Goal: Manage account settings

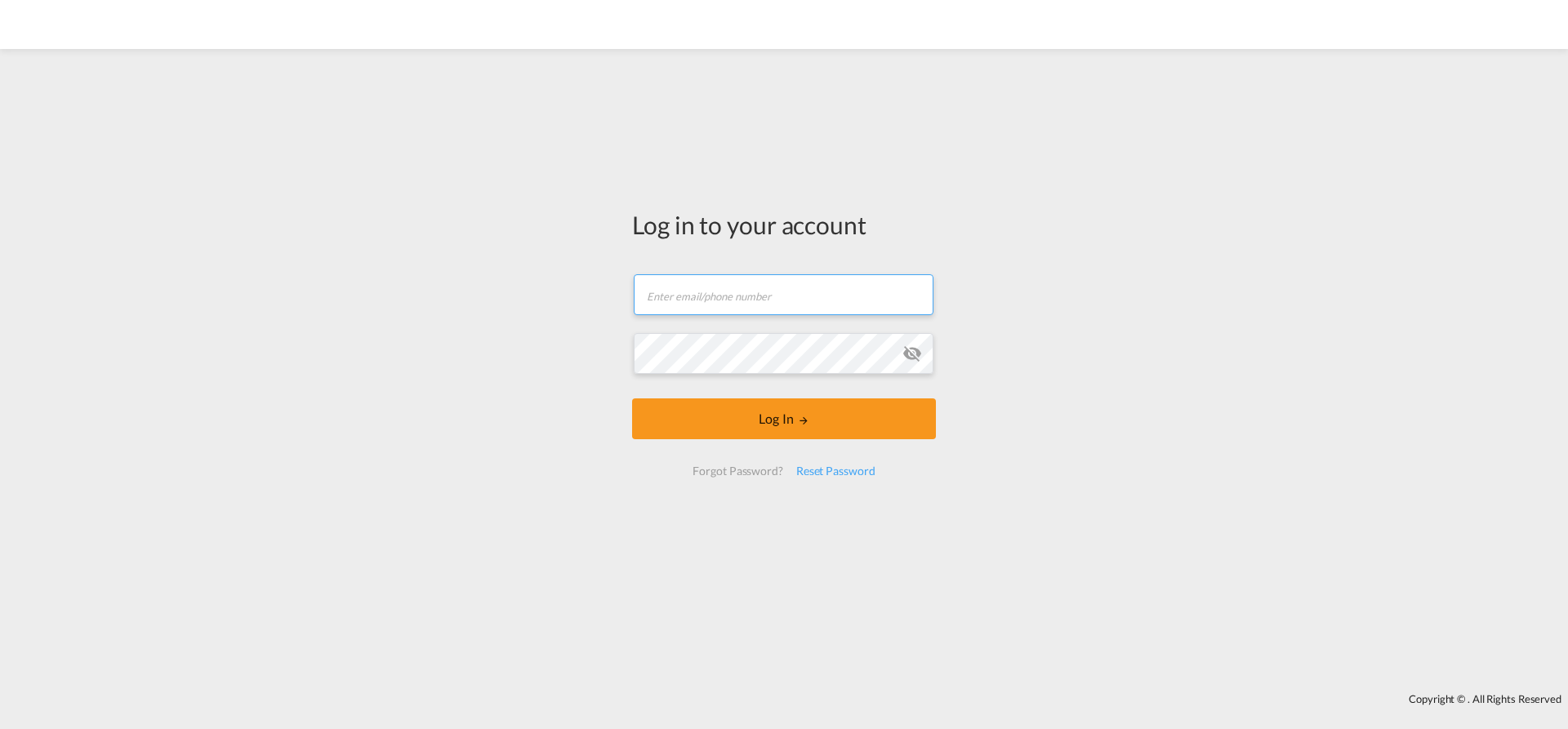
type input "[EMAIL_ADDRESS][PERSON_NAME][DOMAIN_NAME]"
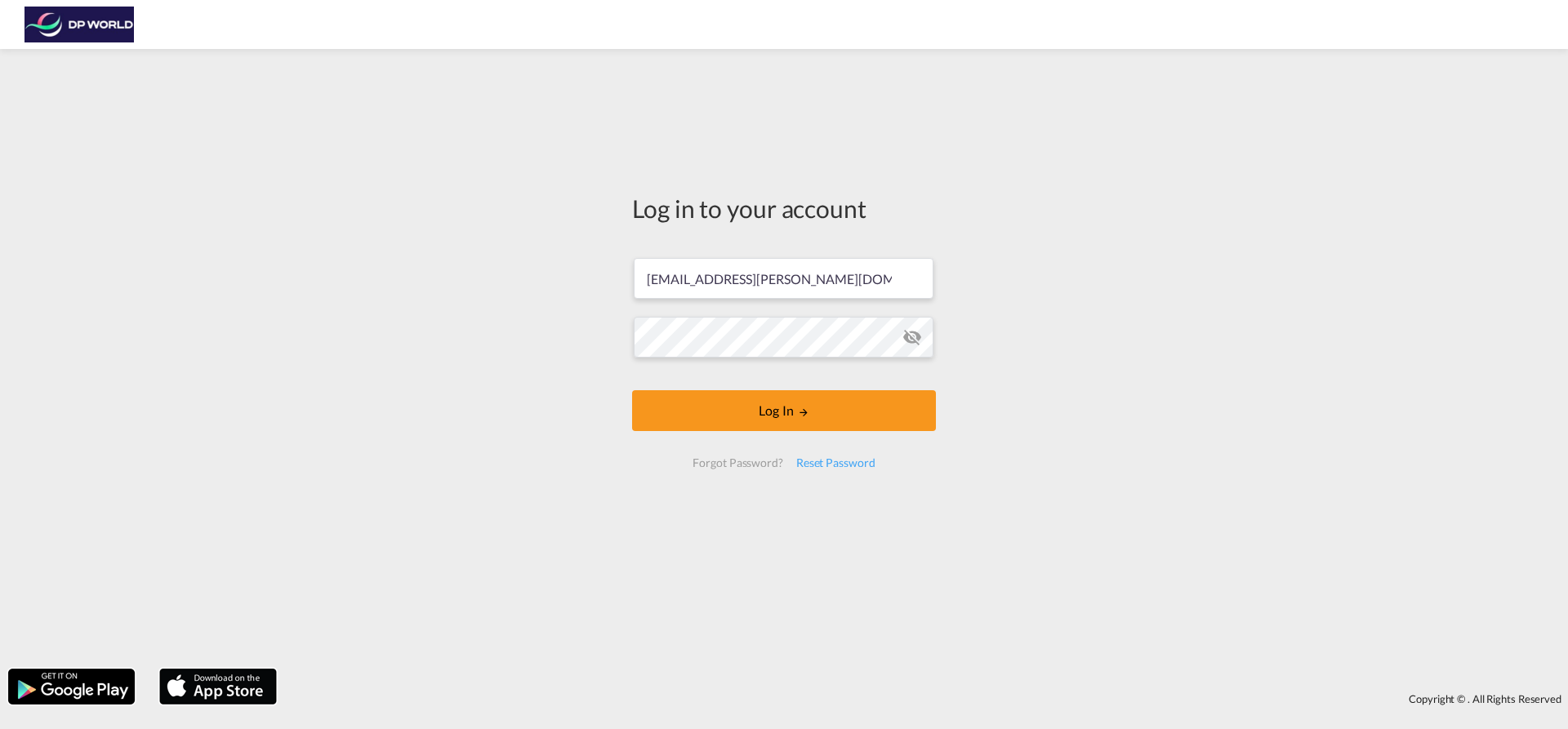
click at [913, 358] on md-input-container at bounding box center [784, 337] width 301 height 44
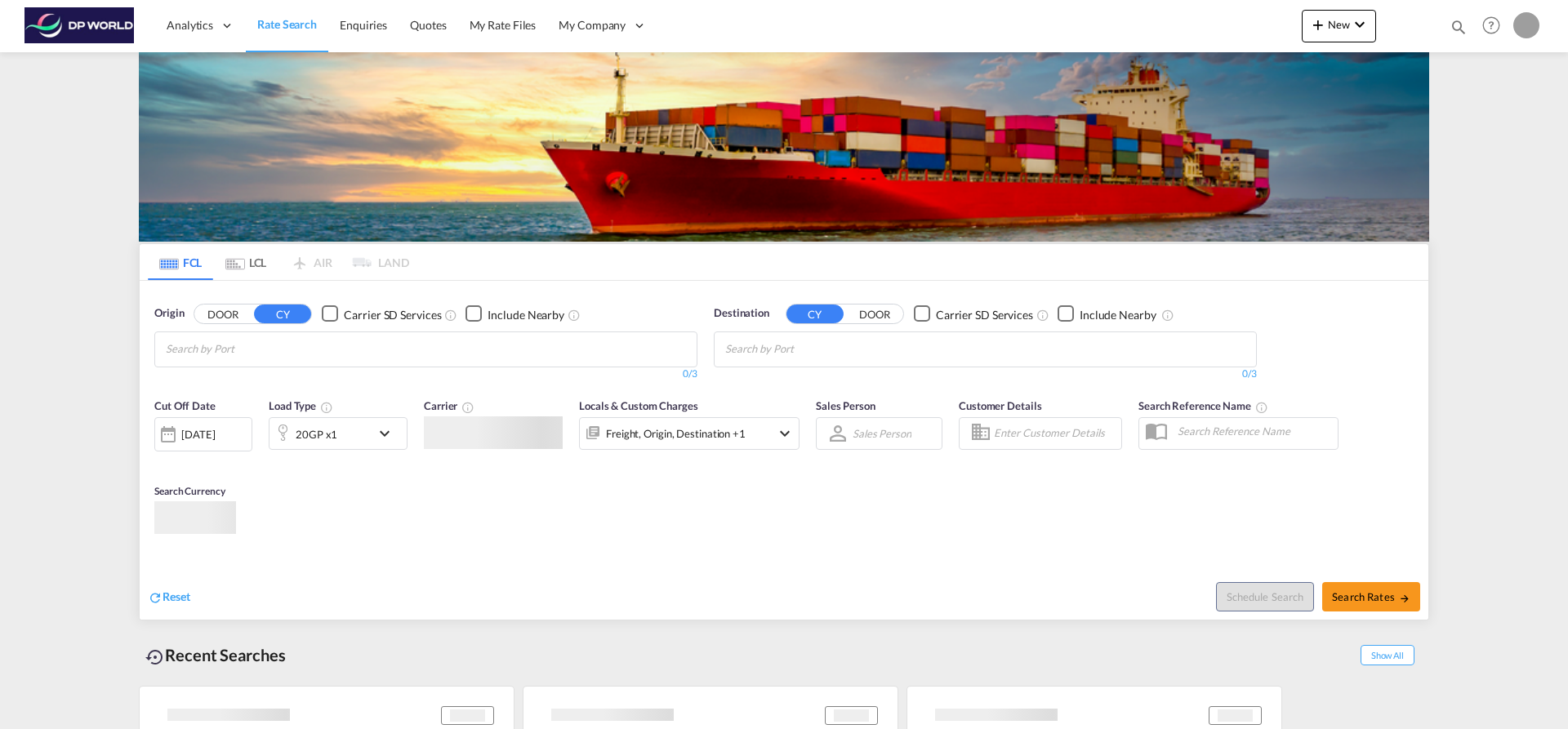
click at [918, 336] on body "Analytics Dashboard Rate Search Enquiries Quotes My Rate Files My Company" at bounding box center [784, 364] width 1568 height 729
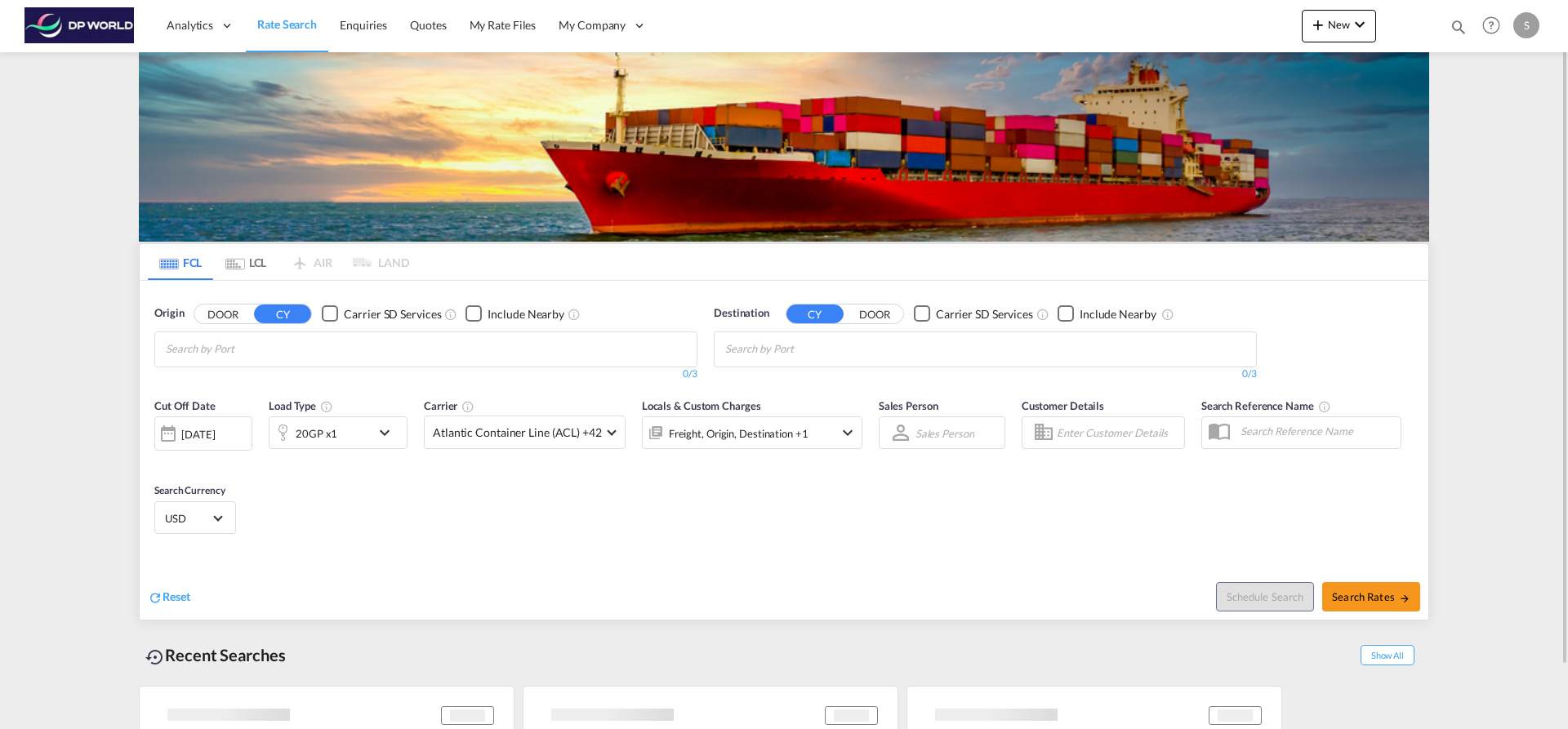
click at [1513, 32] on div "S" at bounding box center [1526, 26] width 27 height 27
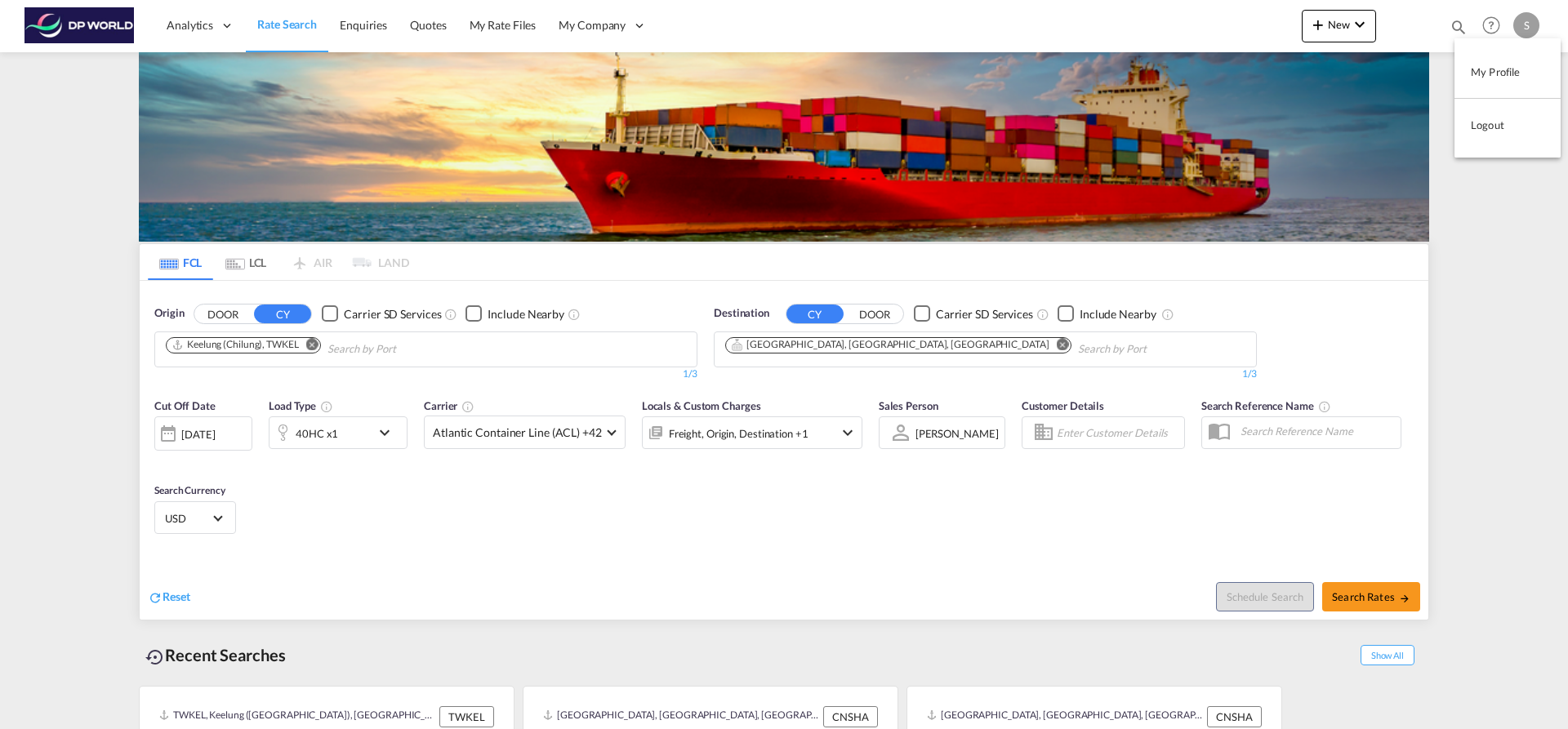
click at [1486, 77] on button "My Profile" at bounding box center [1507, 72] width 106 height 32
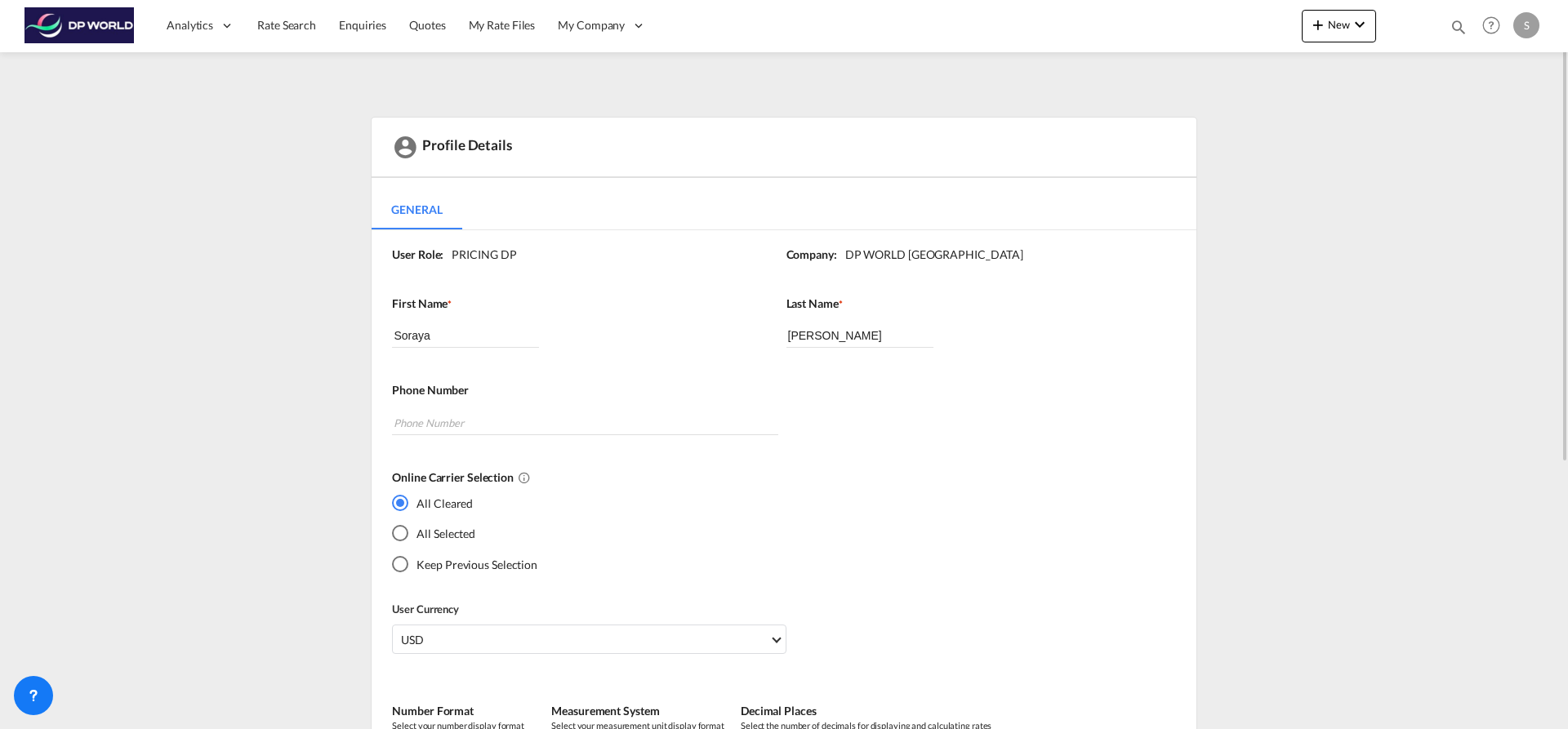
drag, startPoint x: 803, startPoint y: 393, endPoint x: 794, endPoint y: 394, distance: 9.1
drag, startPoint x: 794, startPoint y: 394, endPoint x: 598, endPoint y: 339, distance: 203.6
click at [598, 339] on div "First Name * [PERSON_NAME]" at bounding box center [581, 339] width 378 height 87
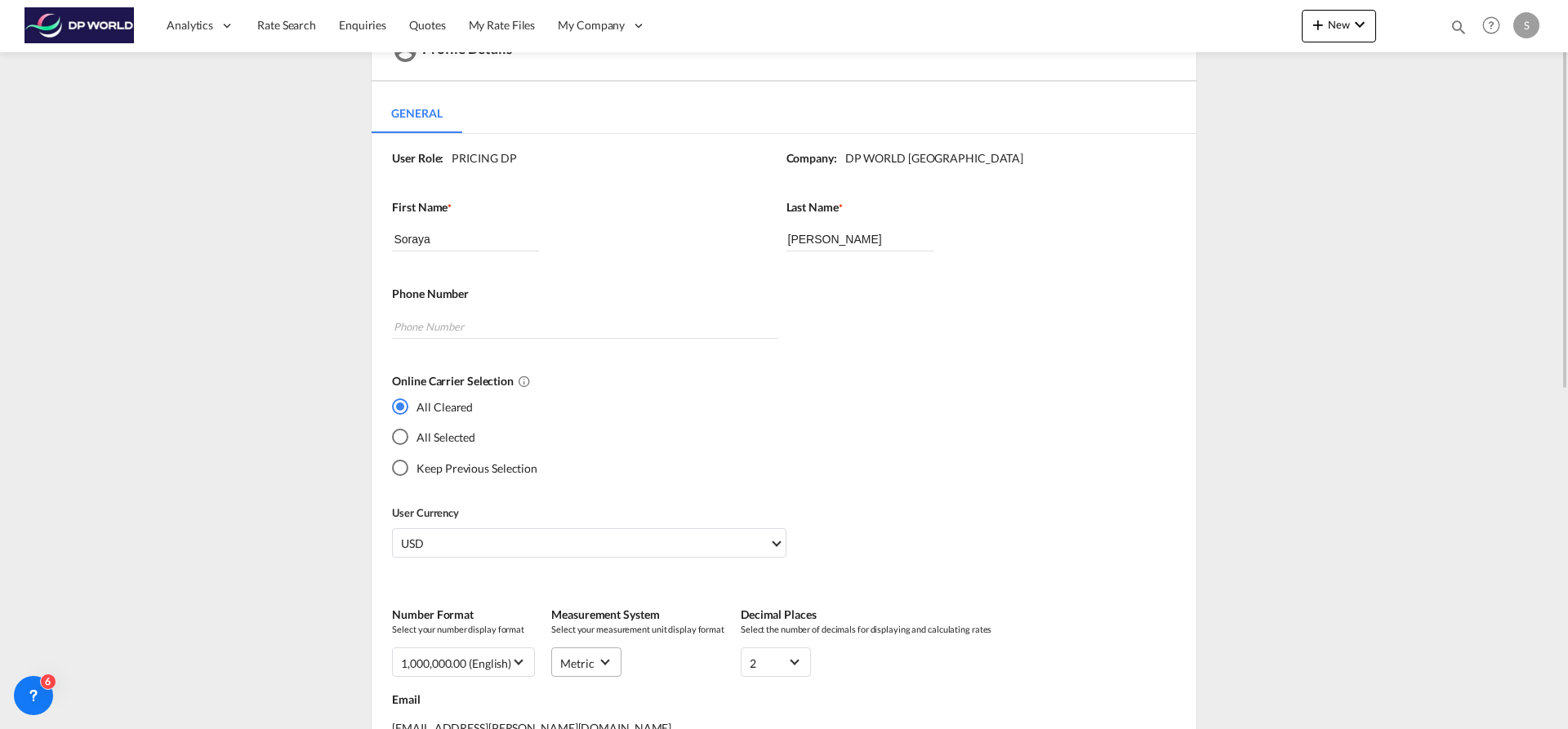
scroll to position [14, 0]
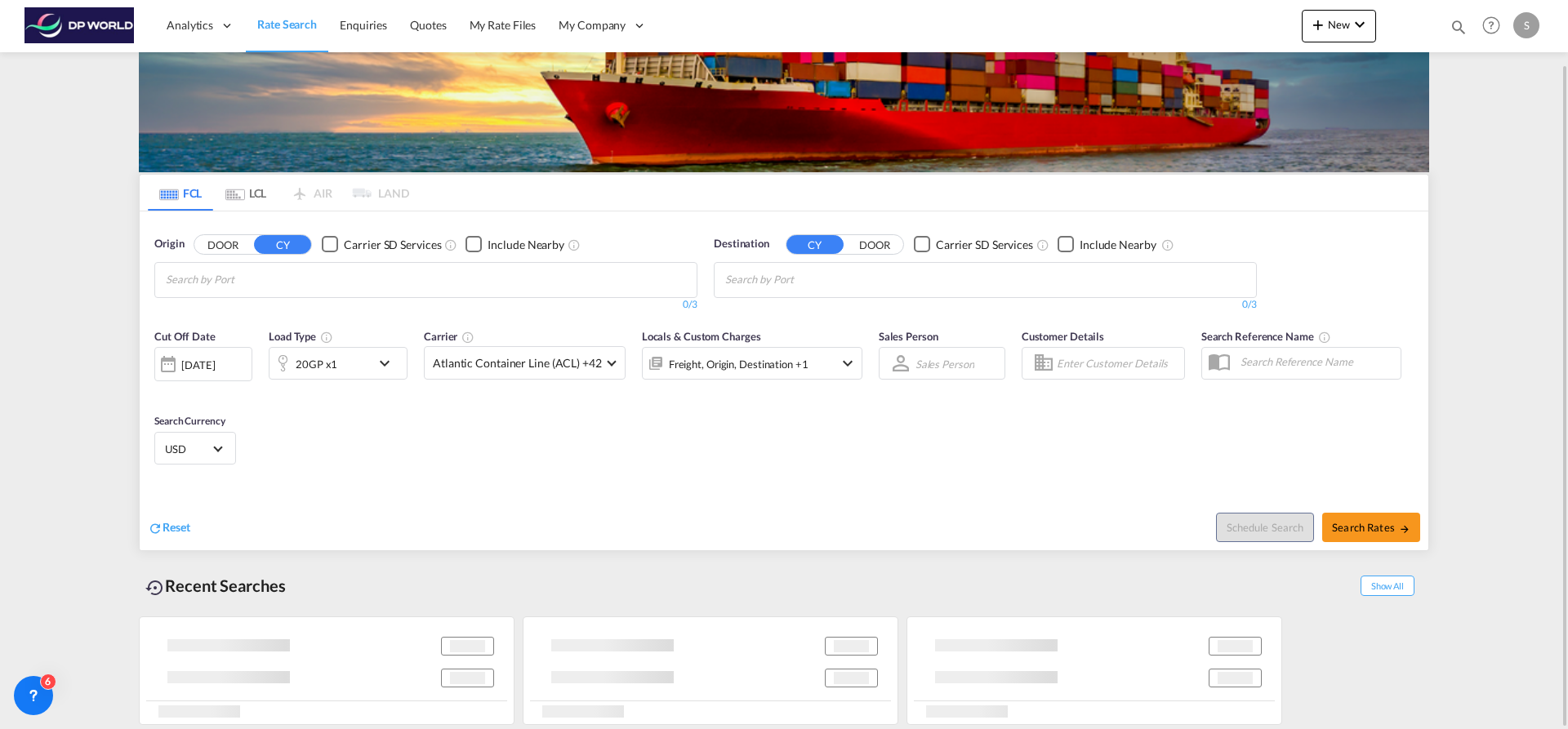
scroll to position [90, 0]
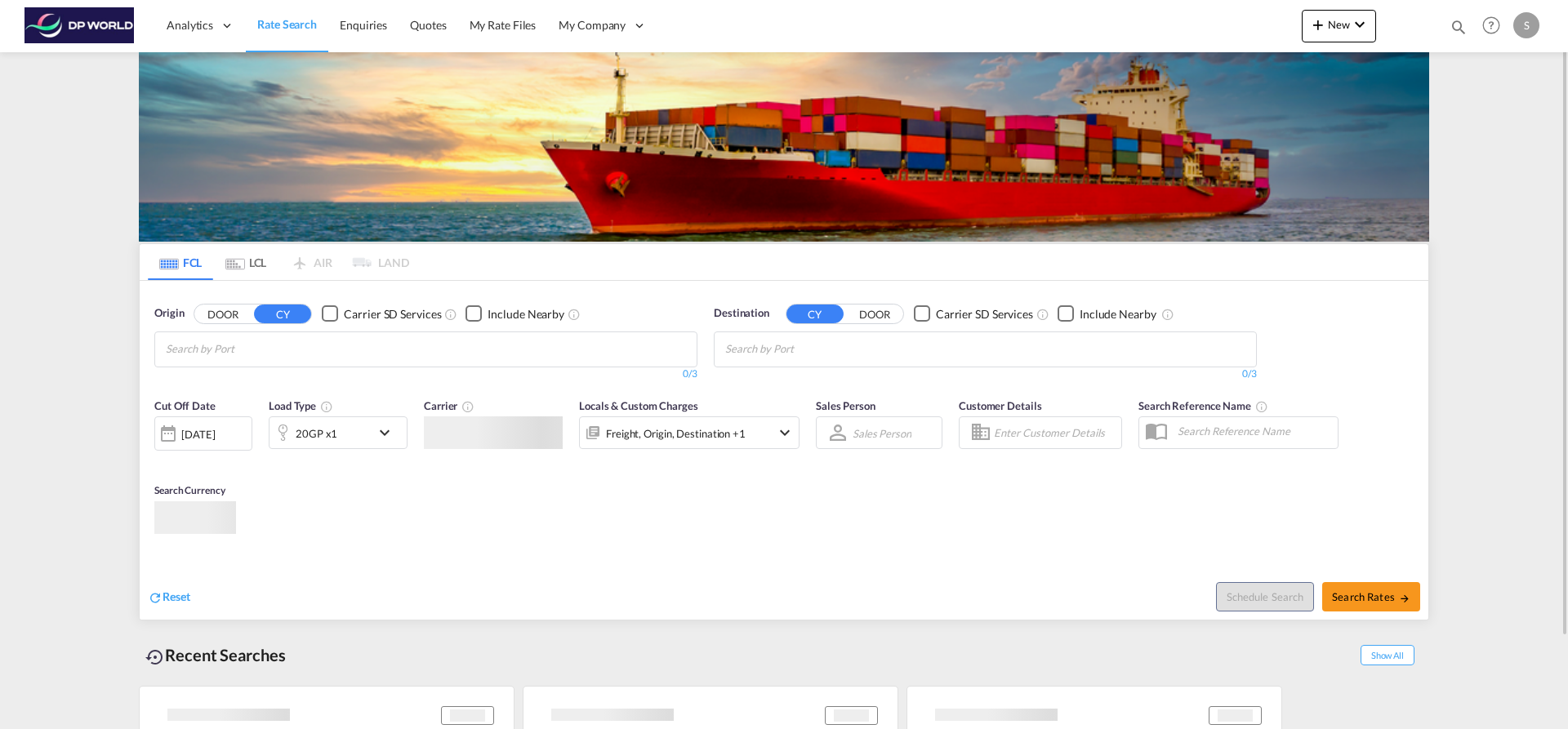
click at [1533, 32] on div "S" at bounding box center [1526, 26] width 27 height 27
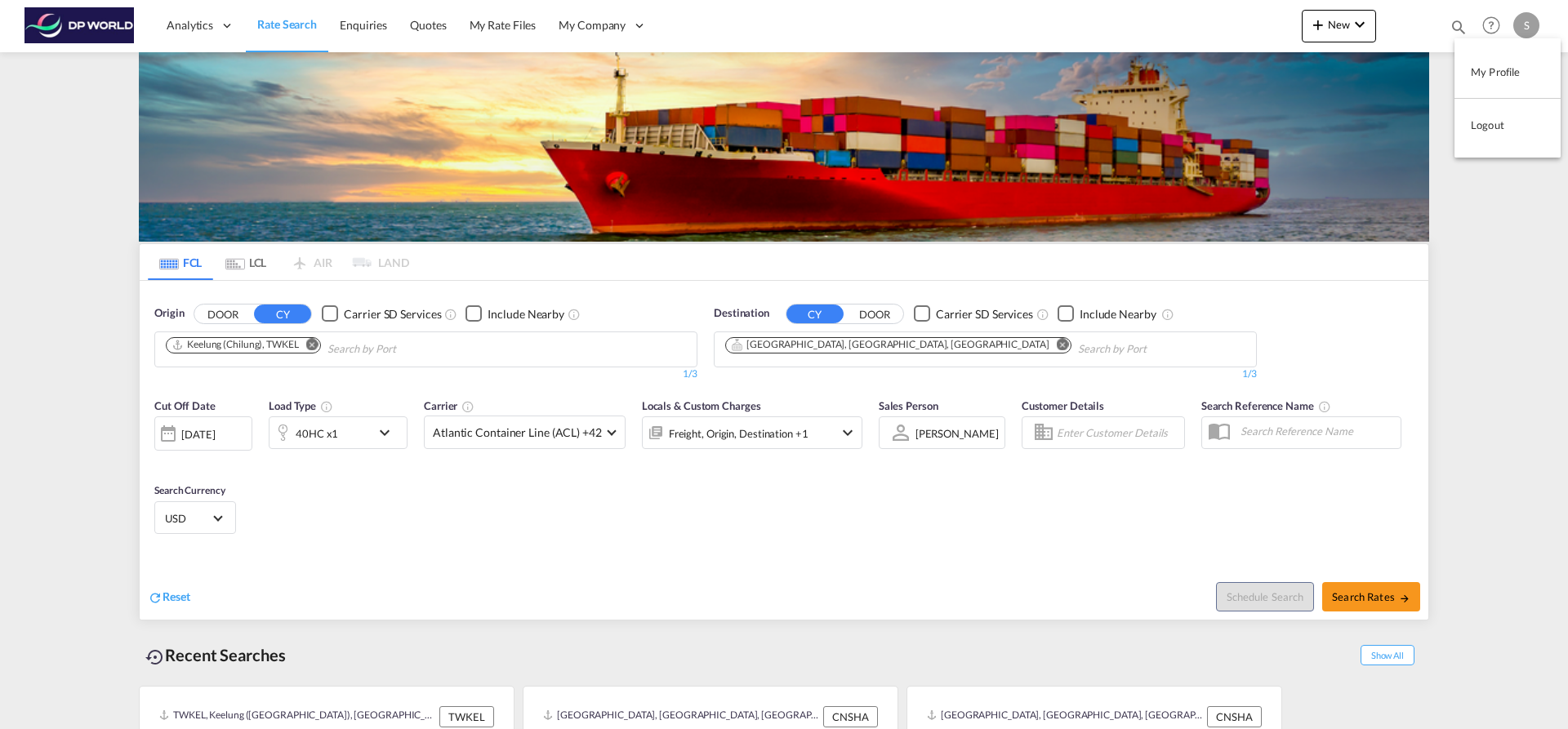
click at [1498, 127] on button "Logout" at bounding box center [1507, 124] width 106 height 32
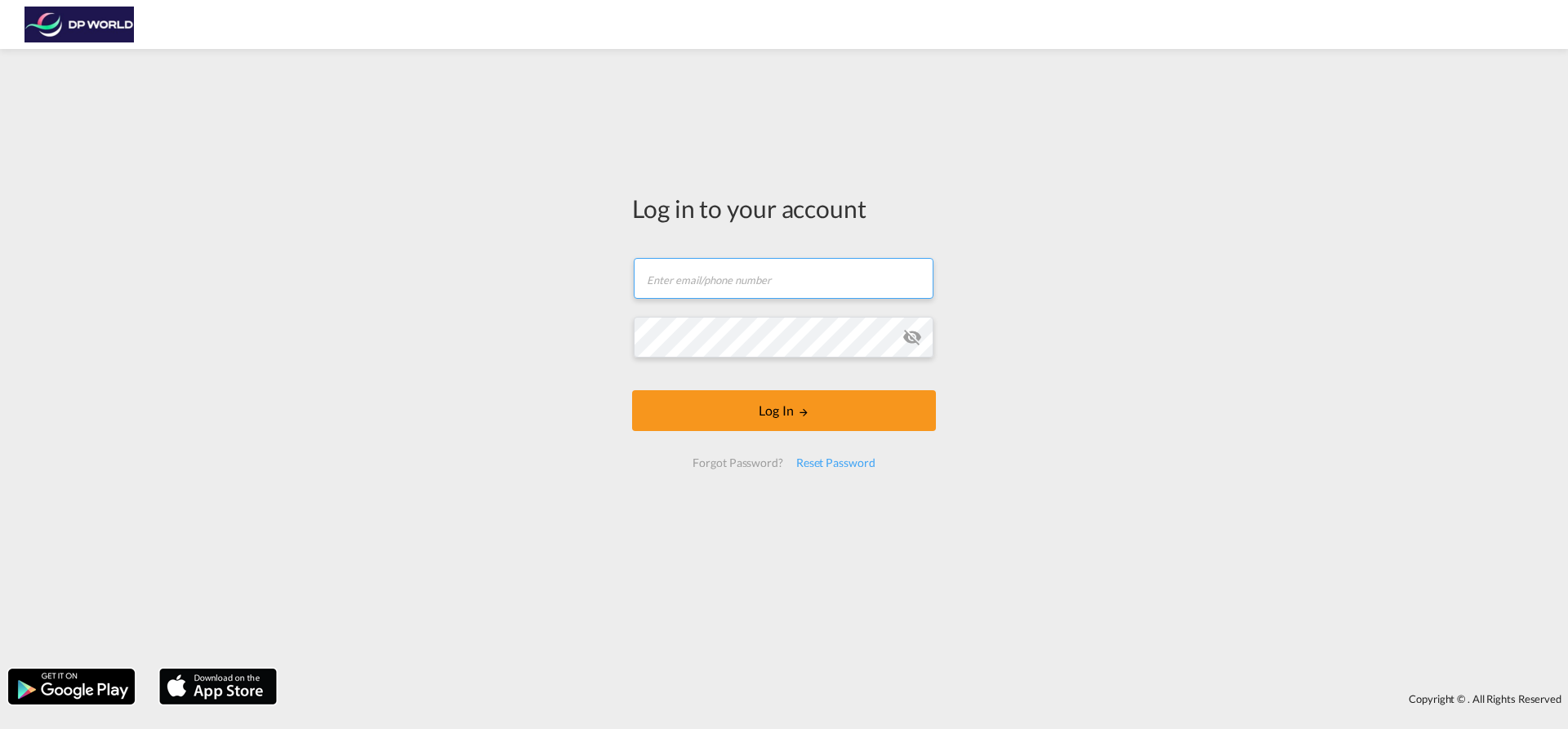
type input "[EMAIL_ADDRESS][PERSON_NAME][DOMAIN_NAME]"
